Goal: Task Accomplishment & Management: Use online tool/utility

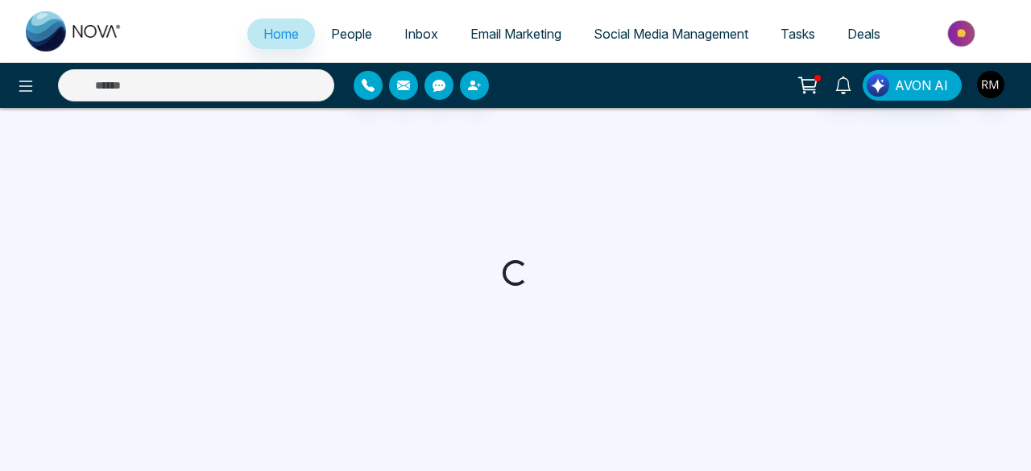
select select "*"
